Goal: Find specific page/section: Find specific page/section

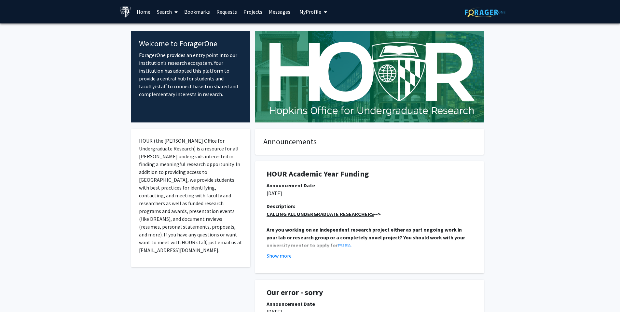
click at [172, 12] on link "Search" at bounding box center [167, 11] width 27 height 23
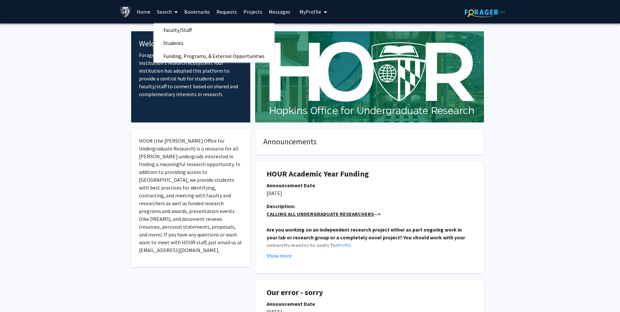
click at [180, 22] on link "Search" at bounding box center [167, 11] width 27 height 23
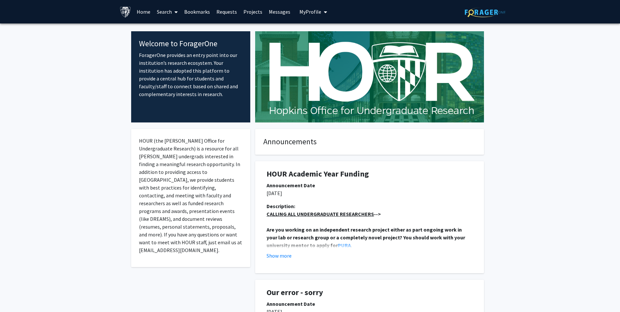
drag, startPoint x: 178, startPoint y: 12, endPoint x: 179, endPoint y: 17, distance: 4.8
click at [178, 13] on icon at bounding box center [176, 11] width 3 height 5
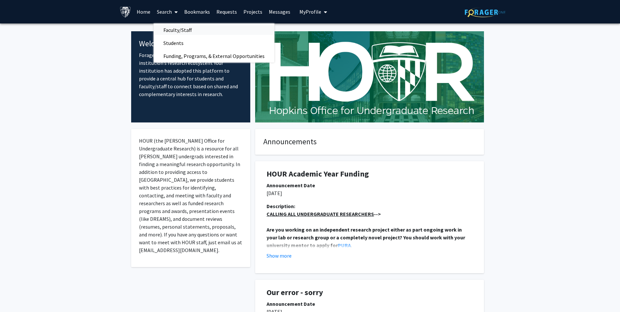
click at [182, 30] on span "Faculty/Staff" at bounding box center [178, 29] width 48 height 13
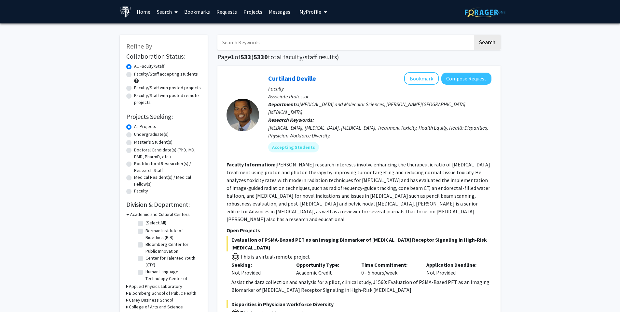
click at [245, 40] on input "Search Keywords" at bounding box center [346, 42] width 256 height 15
type input "sandeep"
click at [485, 46] on button "Search" at bounding box center [487, 42] width 27 height 15
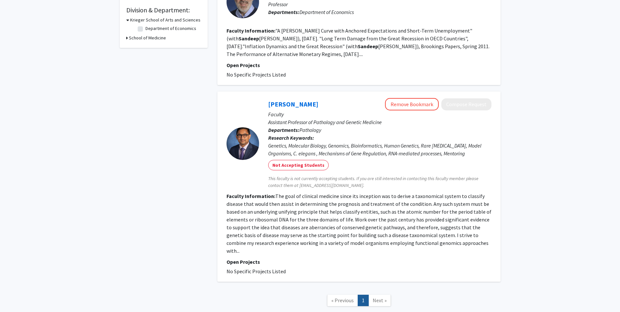
scroll to position [195, 0]
click at [312, 105] on link "[PERSON_NAME]" at bounding box center [293, 103] width 50 height 8
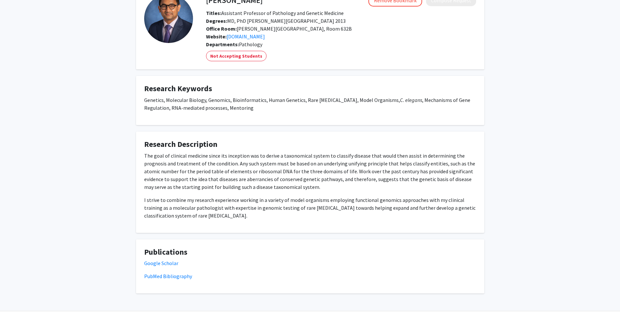
scroll to position [46, 0]
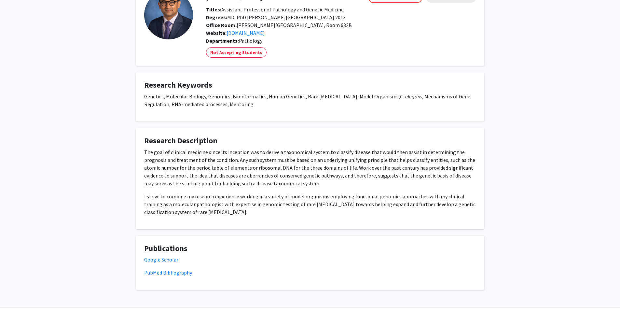
click at [213, 152] on p "The goal of clinical medicine since its inception was to derive a taxonomical s…" at bounding box center [310, 167] width 332 height 39
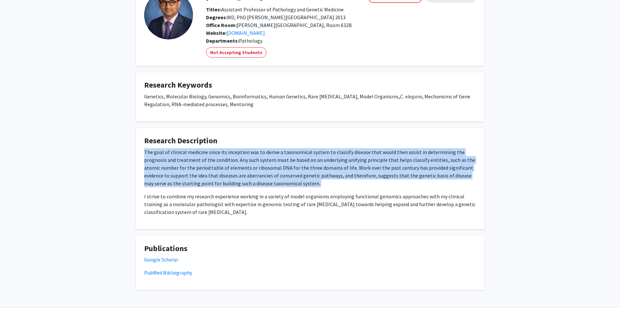
click at [213, 152] on p "The goal of clinical medicine since its inception was to derive a taxonomical s…" at bounding box center [310, 167] width 332 height 39
